Goal: Information Seeking & Learning: Learn about a topic

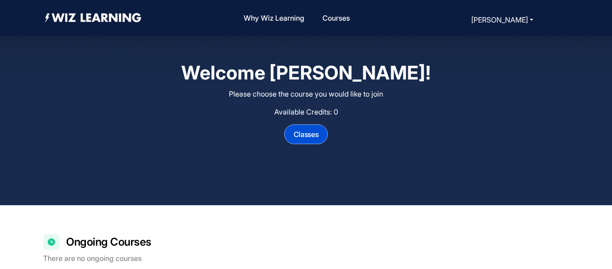
scroll to position [231, 0]
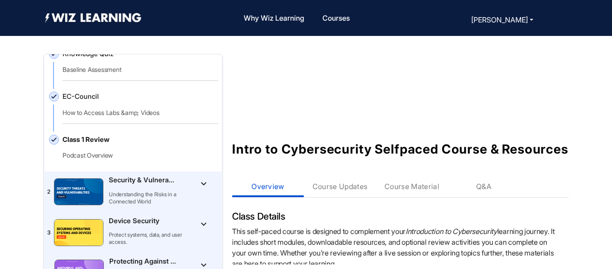
scroll to position [168, 0]
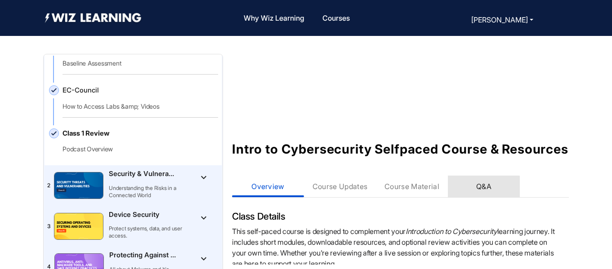
click at [483, 191] on div "Q&A" at bounding box center [483, 186] width 15 height 9
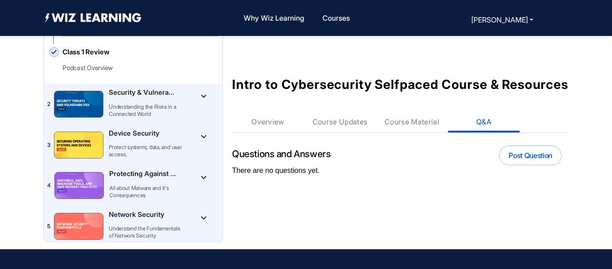
scroll to position [82, 0]
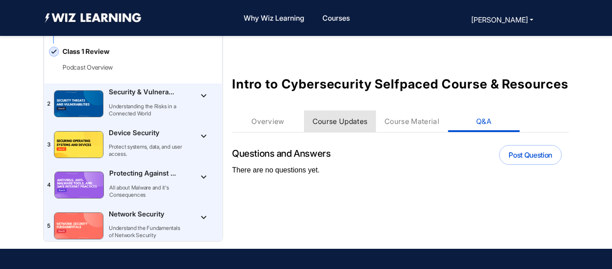
click at [325, 120] on div "Course Updates" at bounding box center [339, 121] width 55 height 9
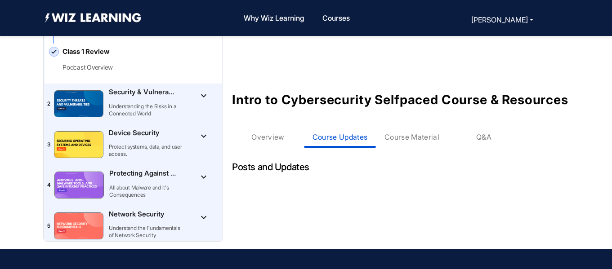
scroll to position [80, 0]
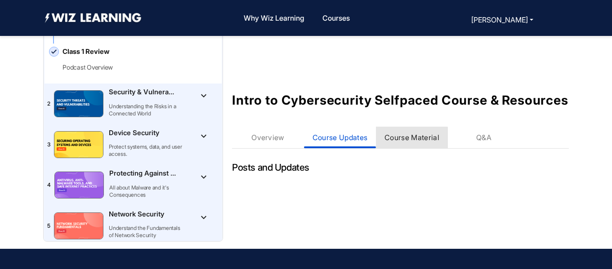
click at [407, 142] on div "Course Material" at bounding box center [411, 137] width 55 height 9
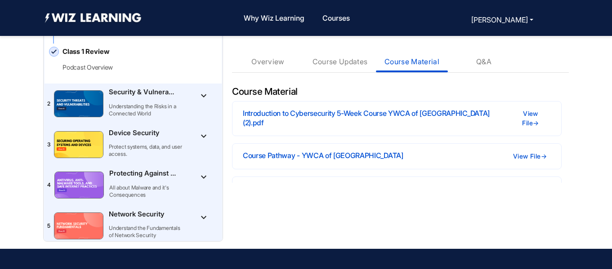
scroll to position [151, 0]
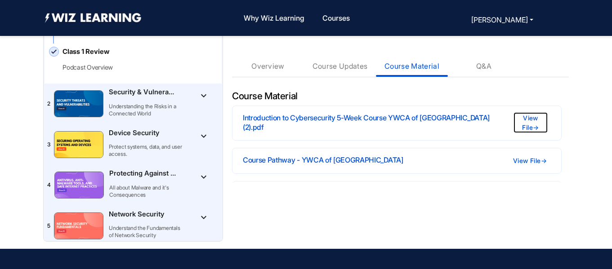
click at [523, 130] on button "View File →" at bounding box center [530, 122] width 32 height 19
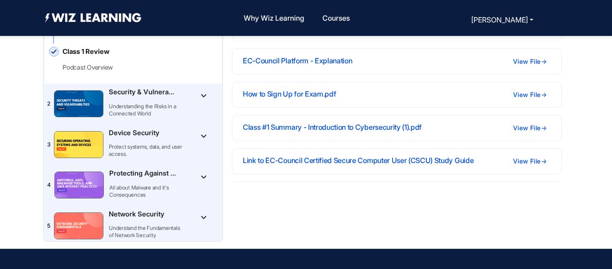
scroll to position [358, 0]
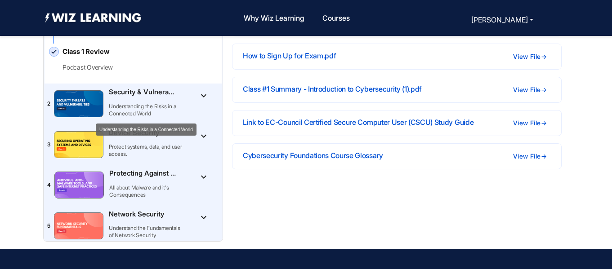
click at [123, 107] on p "Understanding the Risks in a Connected World" at bounding box center [146, 110] width 74 height 14
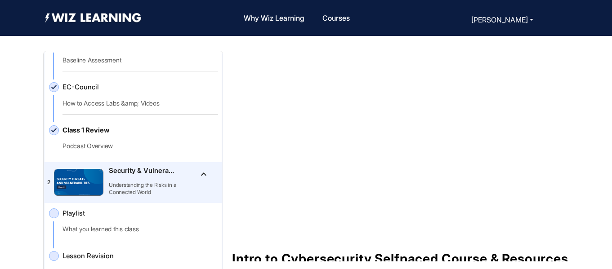
scroll to position [0, 0]
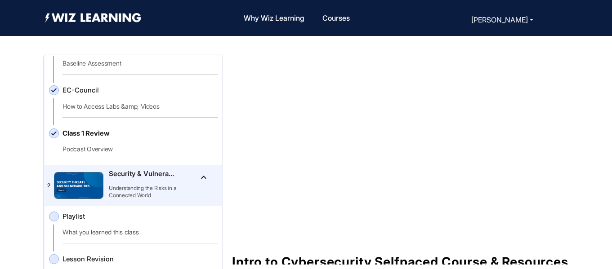
click at [89, 183] on img "Toggle [object Object]Security & Vulnerabilities" at bounding box center [78, 186] width 49 height 26
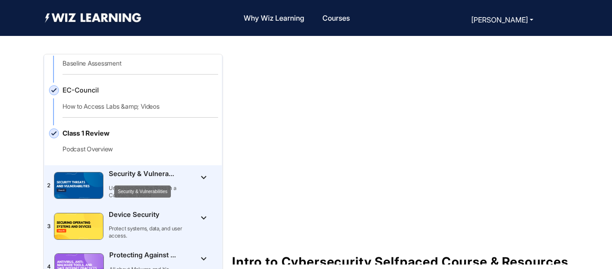
click at [148, 177] on p "Security & Vulnerabilities" at bounding box center [142, 174] width 67 height 10
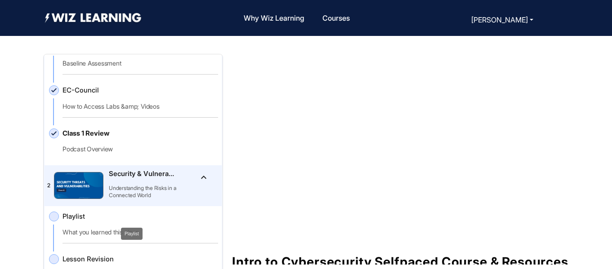
click at [89, 217] on span "Playlist" at bounding box center [132, 217] width 140 height 10
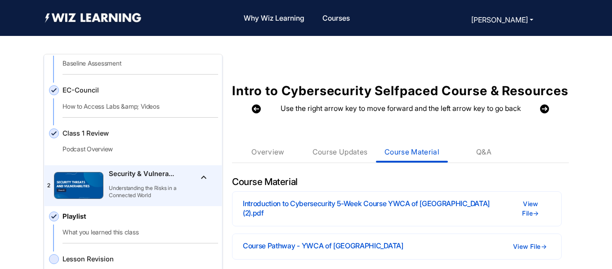
scroll to position [172, 0]
click at [265, 156] on div "Overview" at bounding box center [267, 151] width 33 height 9
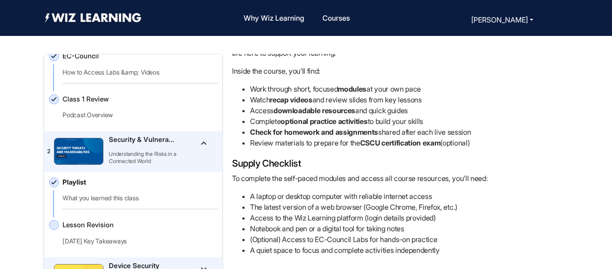
scroll to position [203, 0]
click at [133, 137] on p "Security & Vulnerabilities" at bounding box center [142, 139] width 67 height 10
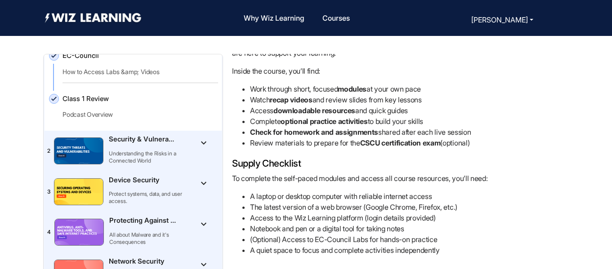
click at [87, 148] on img "Toggle [object Object]Security & Vulnerabilities" at bounding box center [78, 151] width 49 height 26
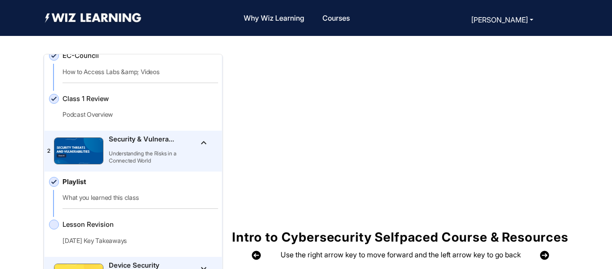
scroll to position [0, 0]
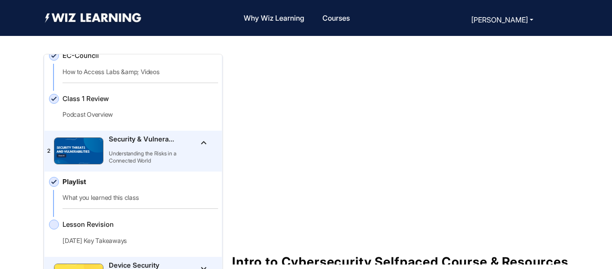
click at [80, 156] on img "Toggle [object Object]Security & Vulnerabilities" at bounding box center [78, 151] width 49 height 26
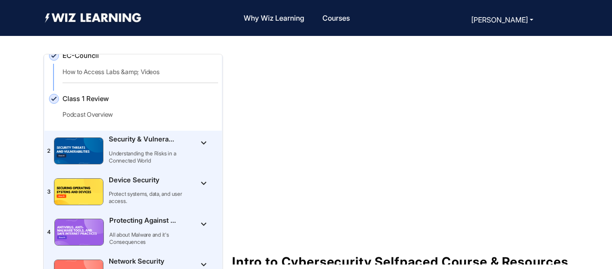
click at [80, 156] on img "Toggle [object Object]Security & Vulnerabilities" at bounding box center [78, 151] width 49 height 26
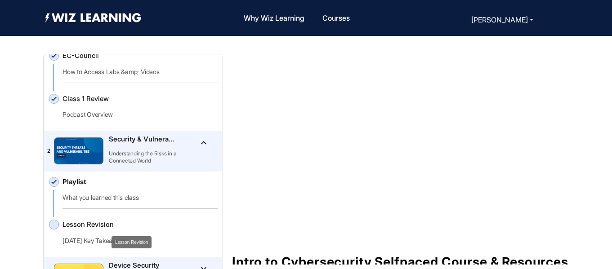
click at [89, 226] on span "Lesson Revision" at bounding box center [132, 225] width 140 height 10
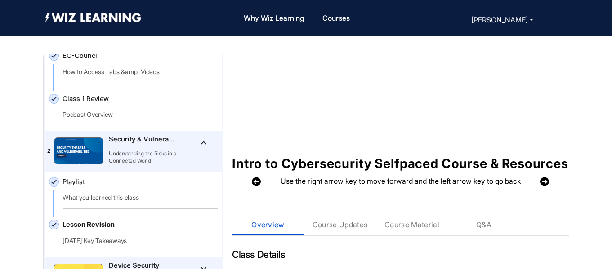
scroll to position [98, 0]
click at [543, 194] on img at bounding box center [544, 182] width 9 height 24
click at [541, 192] on img at bounding box center [544, 182] width 9 height 24
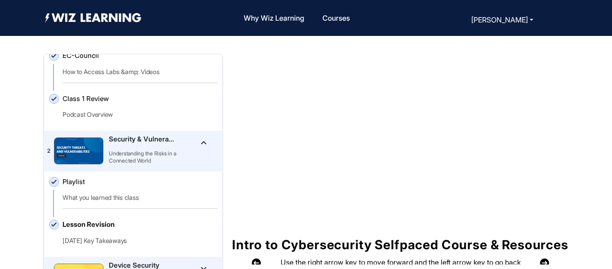
scroll to position [67, 0]
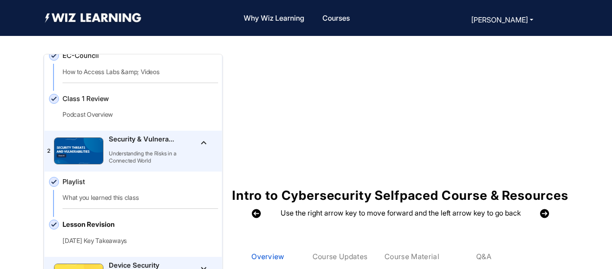
click at [542, 225] on img at bounding box center [544, 214] width 9 height 24
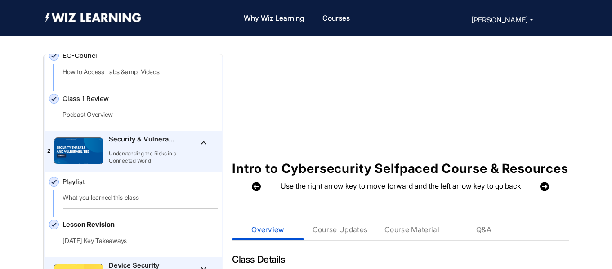
scroll to position [94, 0]
click at [540, 197] on img at bounding box center [544, 186] width 9 height 24
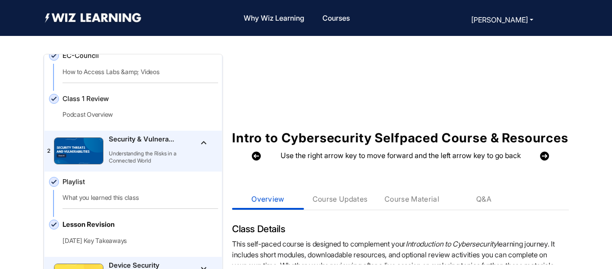
scroll to position [125, 0]
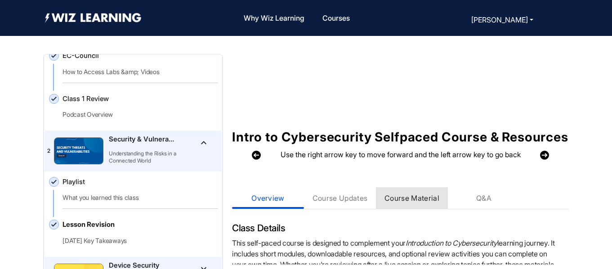
click at [398, 203] on div "Course Material" at bounding box center [411, 198] width 55 height 9
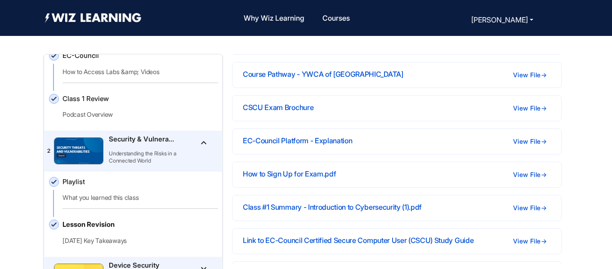
scroll to position [344, 0]
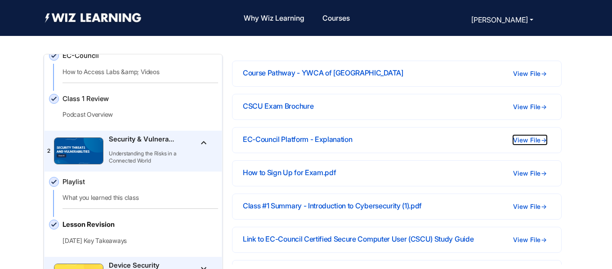
click at [527, 142] on button "View File →" at bounding box center [530, 139] width 34 height 9
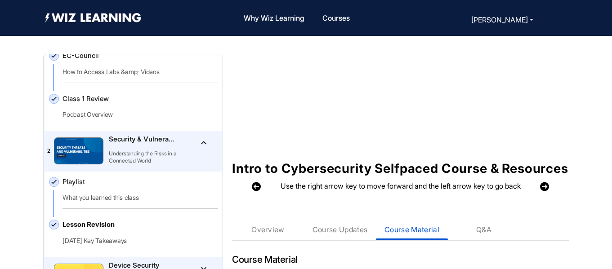
scroll to position [0, 0]
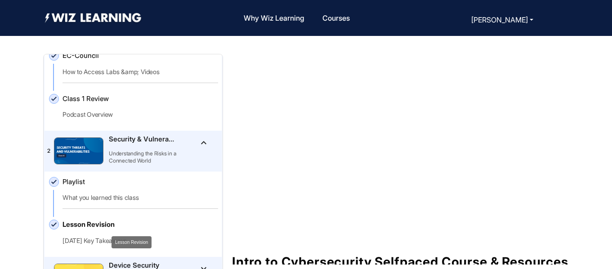
click at [83, 227] on span "Lesson Revision" at bounding box center [132, 225] width 140 height 10
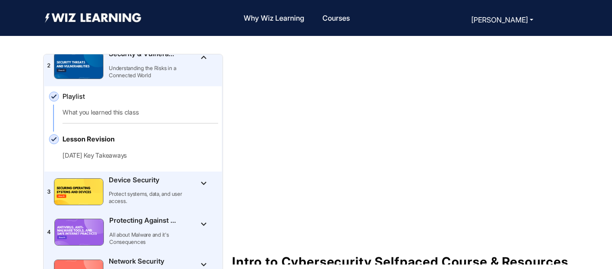
scroll to position [290, 0]
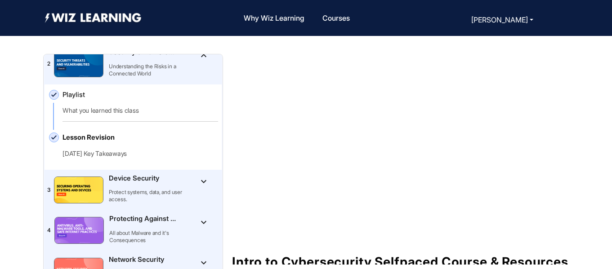
click at [127, 187] on div "Device Security Protect systems, data, and user access." at bounding box center [146, 191] width 74 height 34
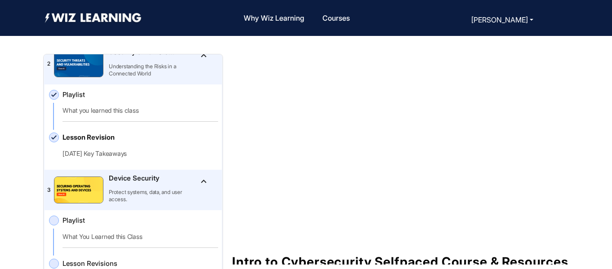
click at [82, 192] on img "Toggle [object Object]Device Security" at bounding box center [78, 190] width 49 height 26
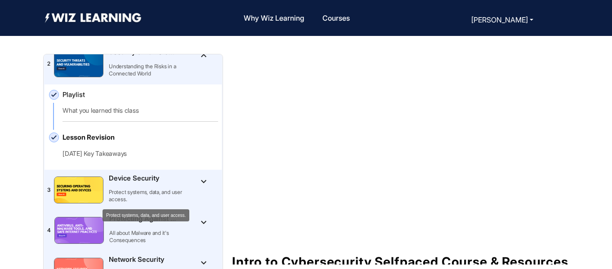
click at [135, 193] on p "Protect systems, data, and user access." at bounding box center [146, 196] width 74 height 14
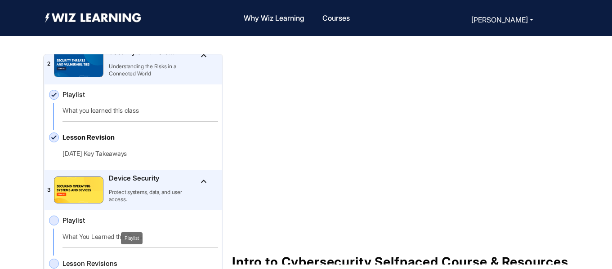
click at [85, 219] on span "Playlist" at bounding box center [132, 221] width 140 height 10
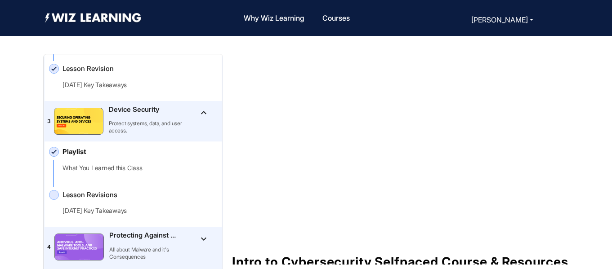
scroll to position [358, 0]
click at [92, 196] on span "Lesson Revisions" at bounding box center [132, 196] width 140 height 10
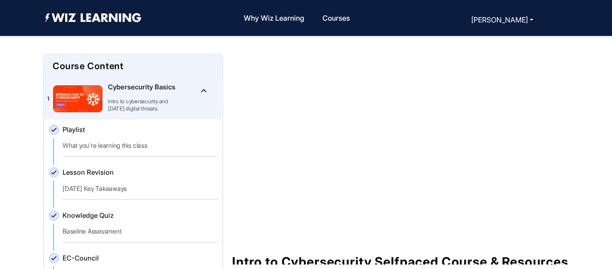
scroll to position [41, 0]
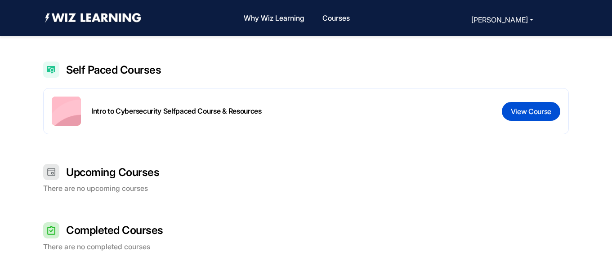
scroll to position [231, 0]
